Goal: Find specific page/section: Find specific page/section

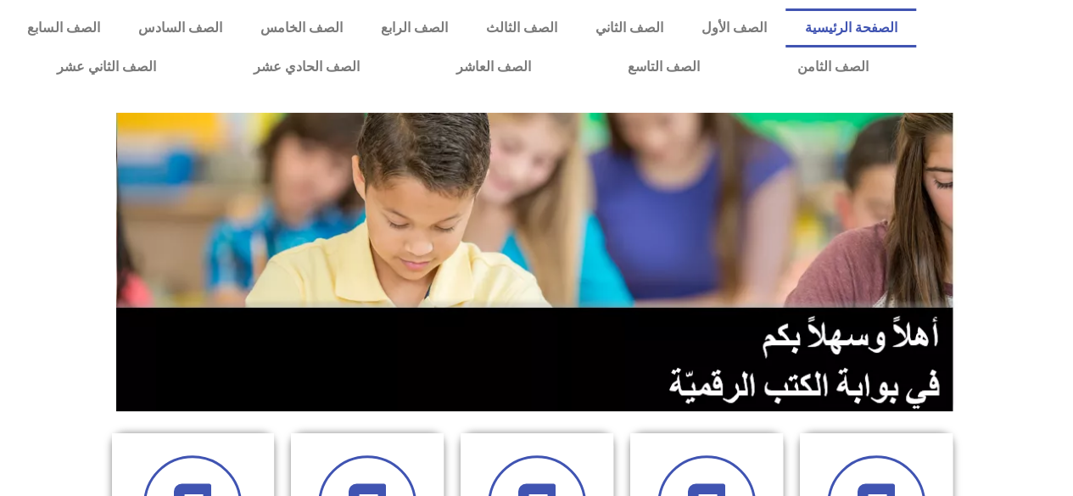
click at [1013, 363] on section at bounding box center [536, 262] width 1073 height 324
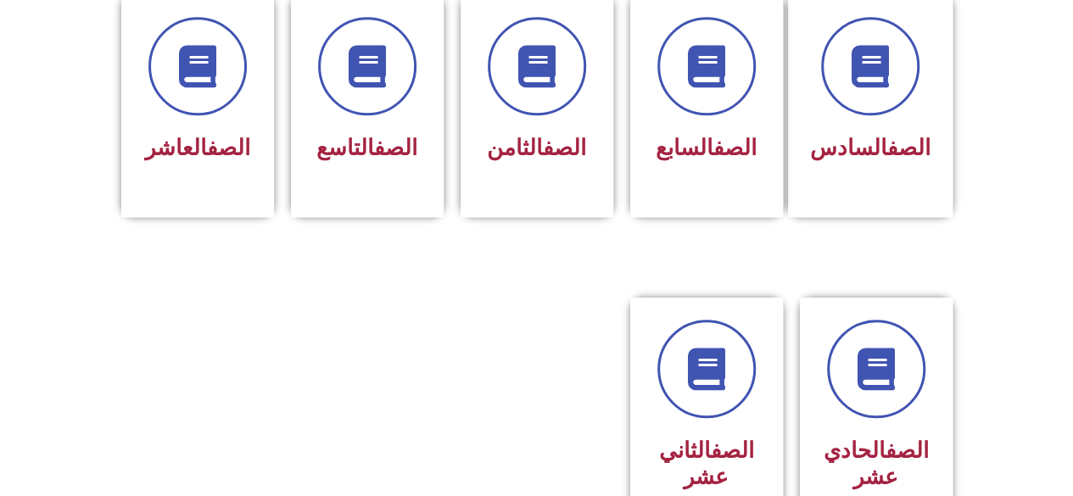
scroll to position [713, 0]
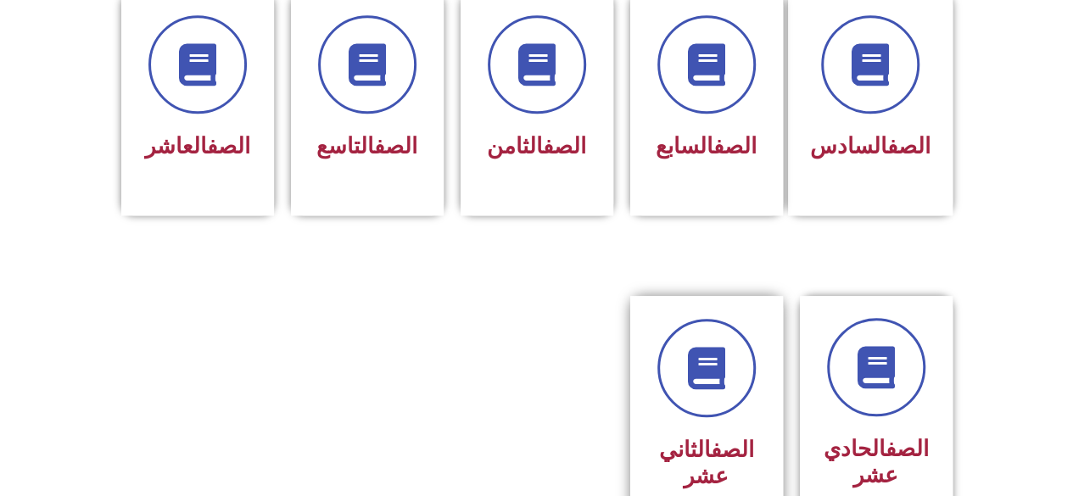
click at [711, 437] on link "الصف" at bounding box center [732, 449] width 43 height 25
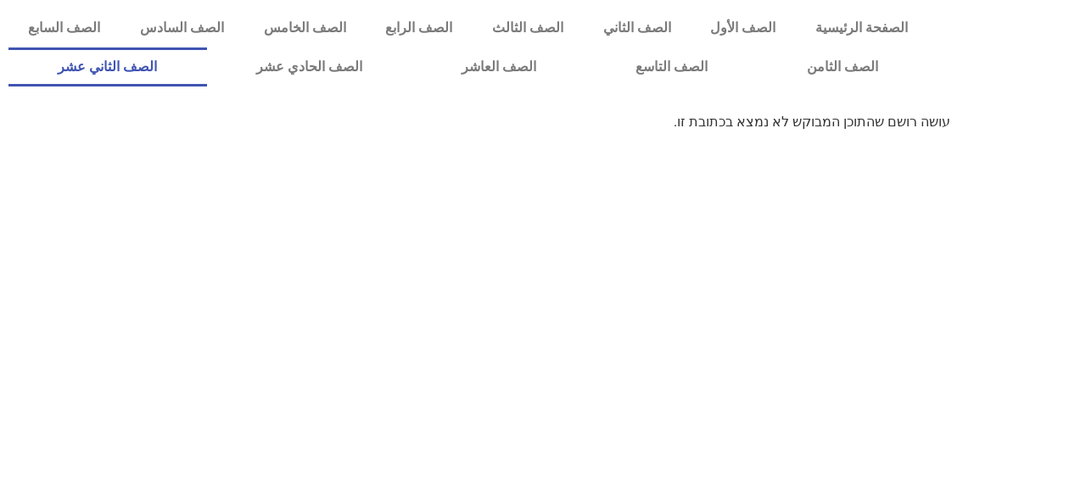
click at [163, 74] on link "الصف الثاني عشر" at bounding box center [107, 67] width 199 height 39
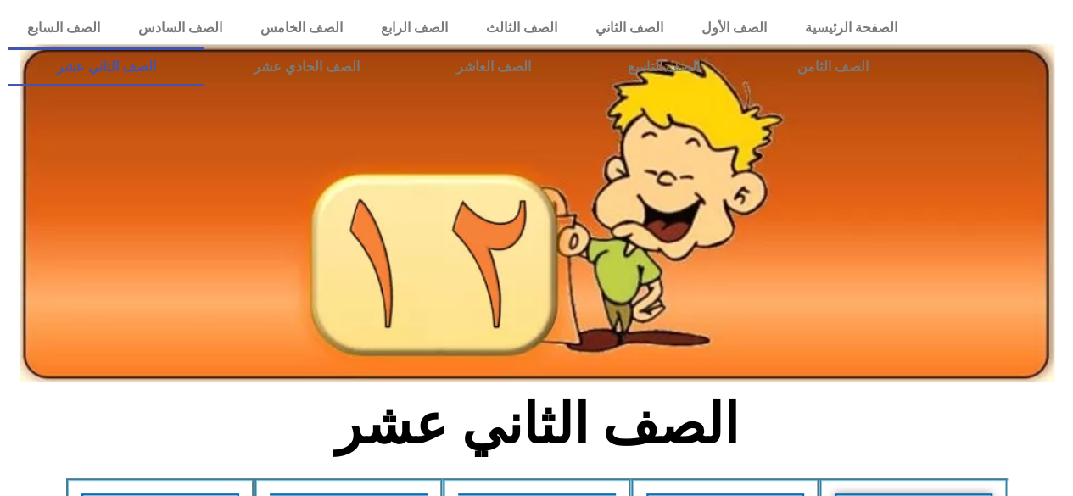
click at [959, 400] on section "الصف الثاني عشر" at bounding box center [536, 434] width 1073 height 88
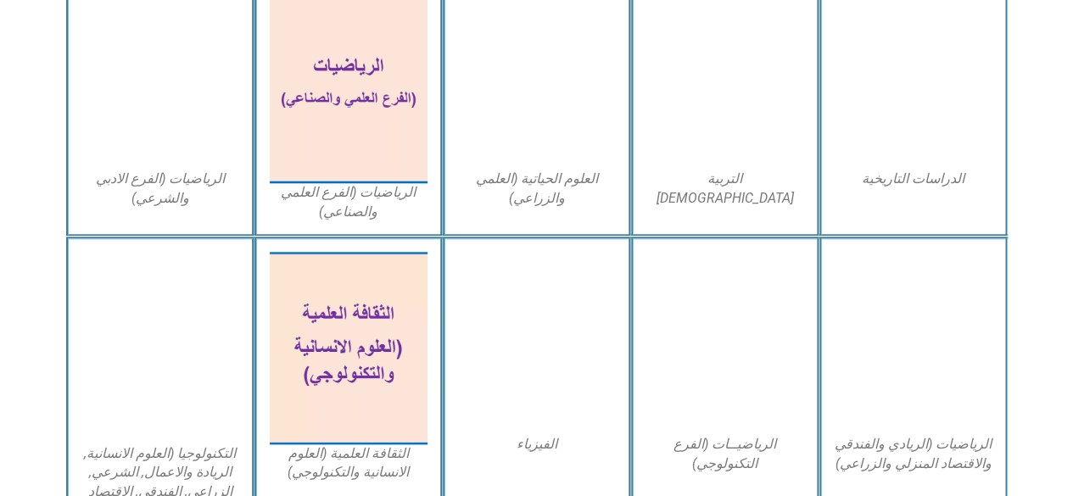
scroll to position [781, 0]
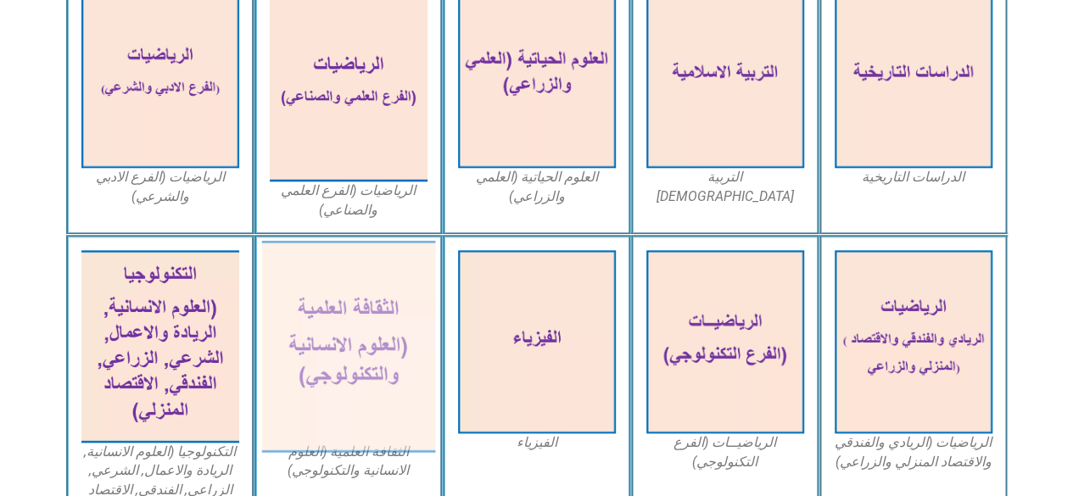
click at [363, 384] on img at bounding box center [348, 347] width 174 height 212
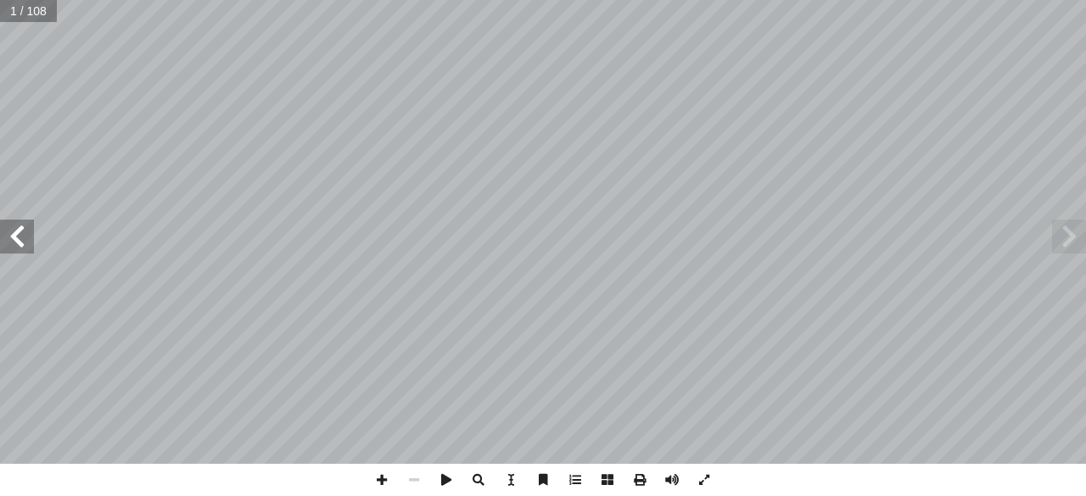
click at [20, 250] on span at bounding box center [17, 237] width 34 height 34
